Goal: Task Accomplishment & Management: Use online tool/utility

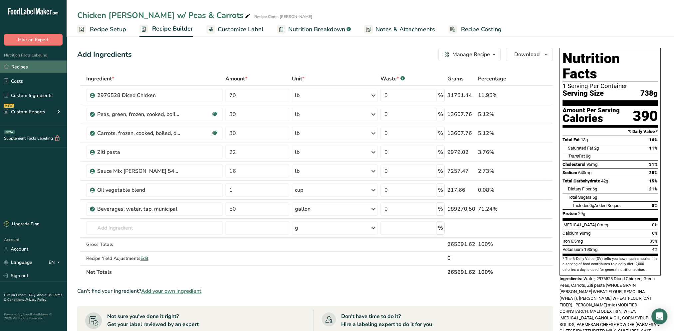
click at [22, 66] on link "Recipes" at bounding box center [33, 67] width 67 height 13
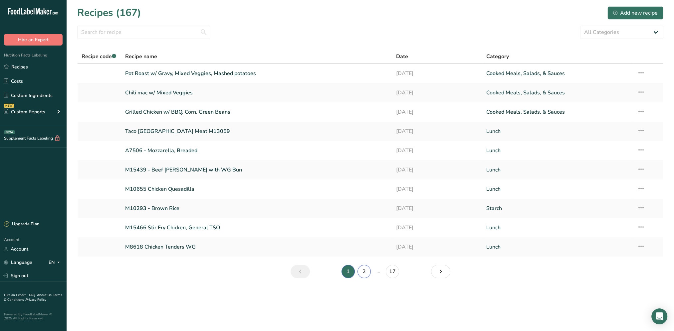
click at [361, 273] on link "2" at bounding box center [363, 271] width 13 height 13
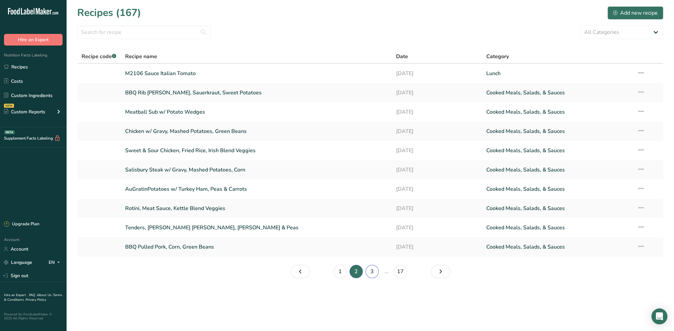
click at [370, 269] on link "3" at bounding box center [371, 271] width 13 height 13
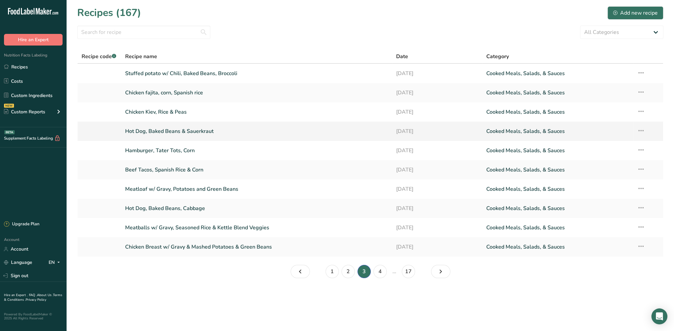
click at [173, 131] on link "Hot Dog, Baked Beans & Sauerkraut" at bounding box center [256, 131] width 263 height 14
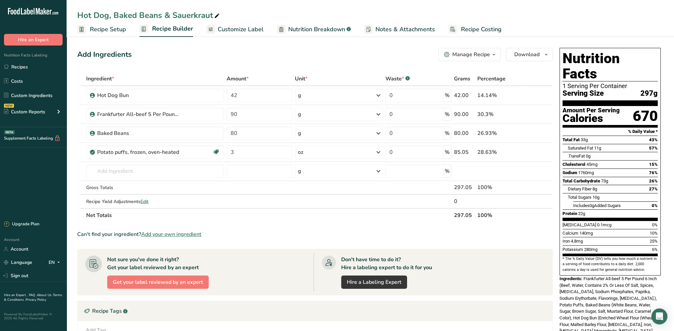
click at [113, 34] on link "Recipe Setup" at bounding box center [101, 29] width 49 height 15
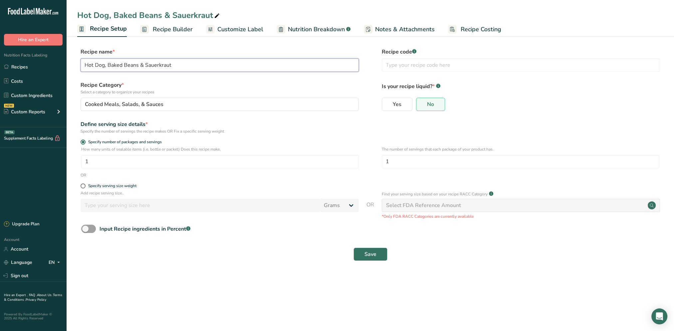
drag, startPoint x: 177, startPoint y: 68, endPoint x: 144, endPoint y: 68, distance: 33.3
click at [144, 68] on input "Hot Dog, Baked Beans & Sauerkraut" at bounding box center [220, 65] width 278 height 13
type input "Hot Dog, Baked Beans & Tater Tots"
click at [363, 256] on button "Save" at bounding box center [370, 254] width 34 height 13
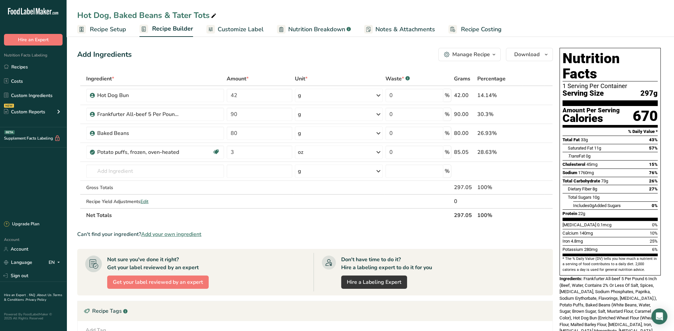
click at [229, 33] on span "Customize Label" at bounding box center [241, 29] width 46 height 9
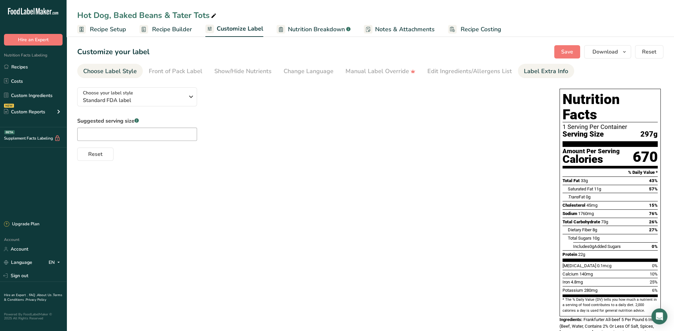
click at [532, 69] on div "Label Extra Info" at bounding box center [546, 71] width 44 height 9
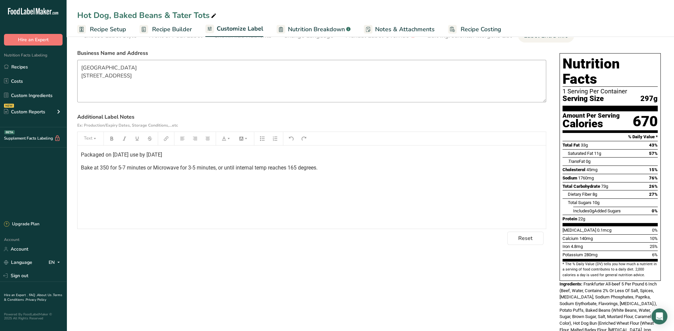
scroll to position [10, 0]
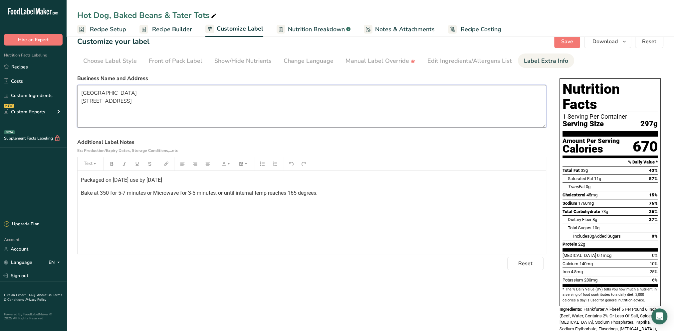
click at [81, 92] on textarea "Erie County Senior Center 620 East Water Street Sandusky, OH 44837" at bounding box center [311, 106] width 469 height 43
click at [118, 23] on link "Recipe Setup" at bounding box center [101, 29] width 49 height 15
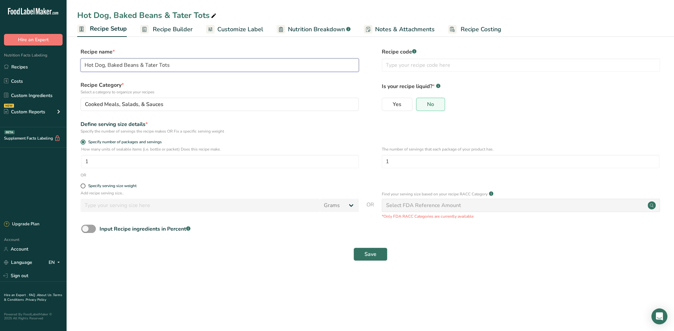
click at [180, 63] on input "Hot Dog, Baked Beans & Tater Tots" at bounding box center [220, 65] width 278 height 13
drag, startPoint x: 237, startPoint y: 65, endPoint x: 170, endPoint y: 68, distance: 66.3
click at [170, 68] on input "Hot Dog, Baked Beans & Tater Tots (baked beans contain pork)" at bounding box center [220, 65] width 278 height 13
click at [137, 65] on input "Hot Dog, Baked Beans & Tater Tots" at bounding box center [220, 65] width 278 height 13
click at [136, 65] on input "Hot Dog, Baked Beans & Tater Tots" at bounding box center [220, 65] width 278 height 13
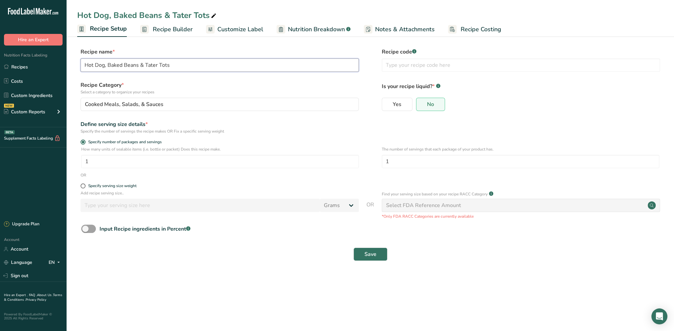
click at [137, 65] on input "Hot Dog, Baked Beans & Tater Tots" at bounding box center [220, 65] width 278 height 13
click at [139, 67] on input "Hot Dog, Baked Beansw/ & Tater Tots" at bounding box center [220, 65] width 278 height 13
click at [374, 255] on span "Save" at bounding box center [370, 255] width 12 height 8
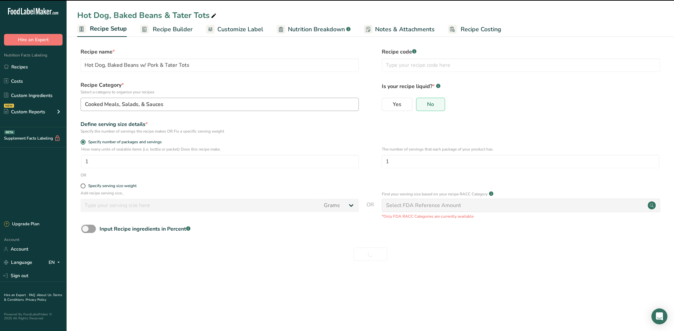
type input "Hot Dog, Baked Beans w/ Pork & Tater Tots"
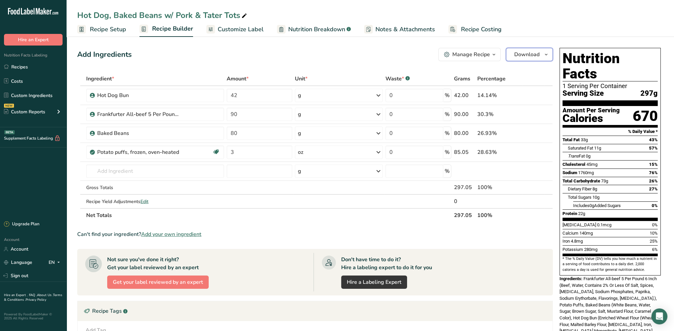
drag, startPoint x: 613, startPoint y: 91, endPoint x: 519, endPoint y: 56, distance: 99.7
click at [519, 56] on span "Download" at bounding box center [526, 55] width 25 height 8
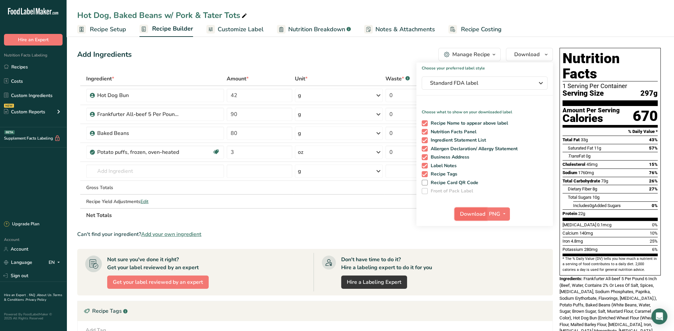
click at [473, 213] on span "Download" at bounding box center [472, 214] width 25 height 8
